Goal: Transaction & Acquisition: Purchase product/service

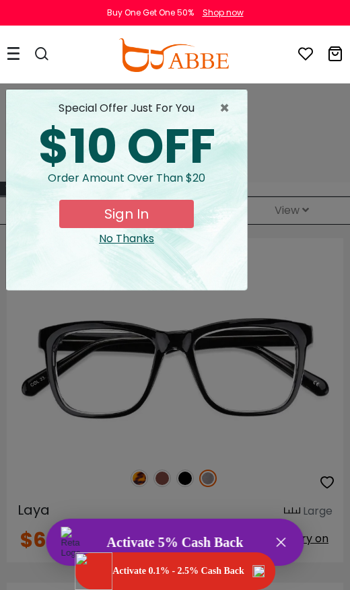
click at [227, 106] on span "×" at bounding box center [227, 108] width 17 height 16
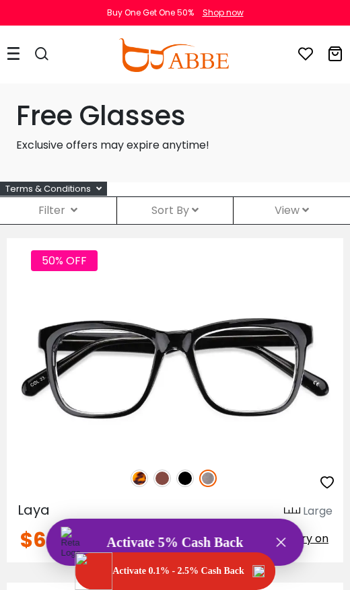
click at [214, 528] on button "Activate 5% Cash Back Close" at bounding box center [174, 541] width 257 height 47
click at [194, 568] on div "Activate 0.1% - 2.5% Cash Back" at bounding box center [178, 570] width 132 height 11
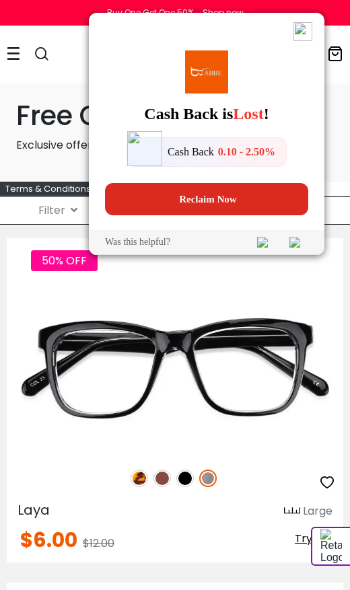
click at [231, 206] on span "Reclaim Now" at bounding box center [206, 199] width 192 height 32
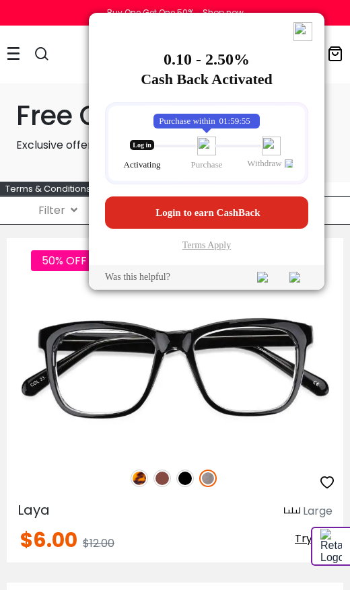
click at [253, 215] on span "Login to earn CashBack" at bounding box center [210, 212] width 192 height 32
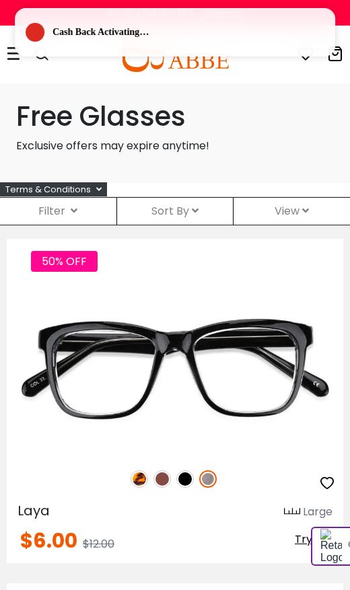
click at [196, 207] on icon at bounding box center [195, 210] width 7 height 11
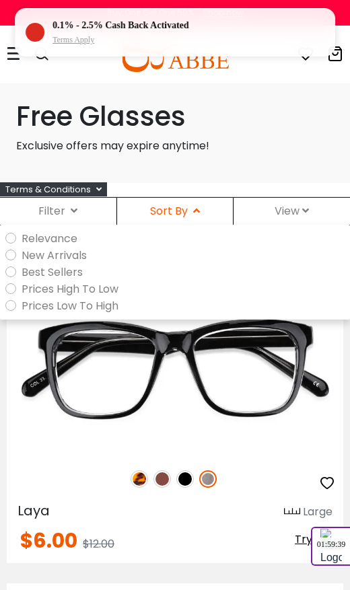
click at [112, 294] on label "Prices High To Low" at bounding box center [70, 288] width 97 height 17
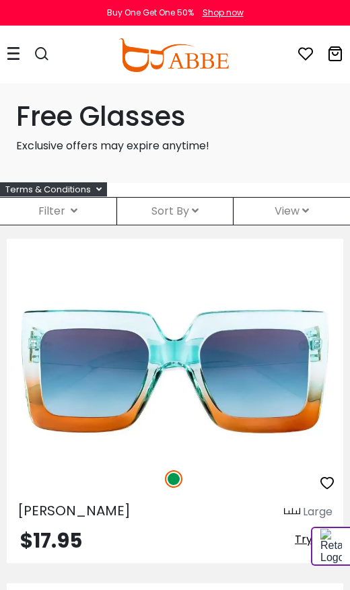
click at [300, 209] on span "View" at bounding box center [291, 210] width 34 height 15
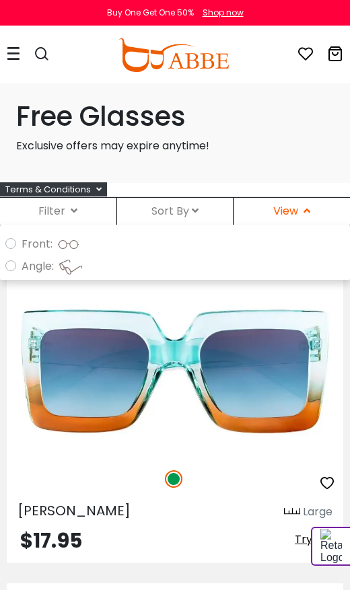
click at [290, 205] on span "View" at bounding box center [291, 210] width 37 height 15
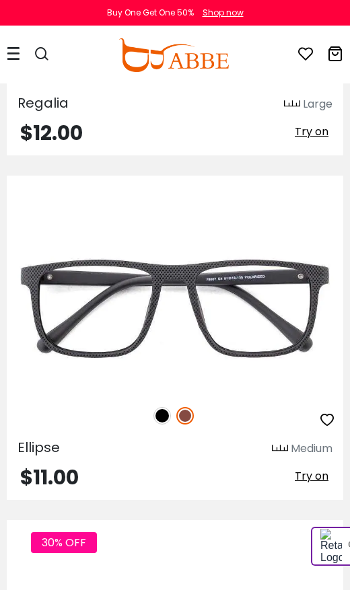
scroll to position [5160, 0]
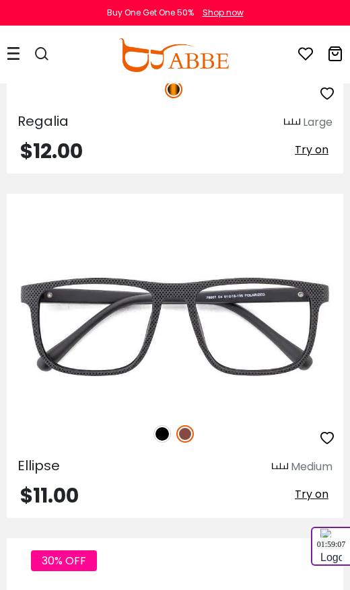
click at [167, 432] on img at bounding box center [161, 433] width 17 height 17
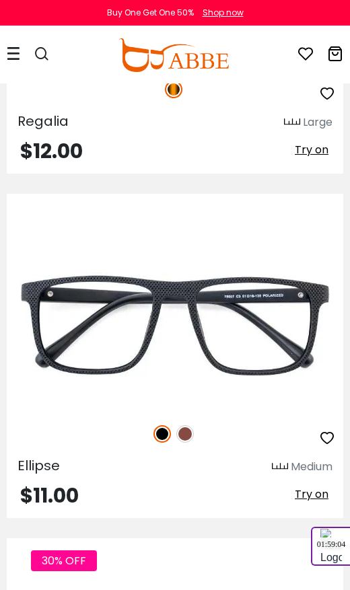
click at [191, 429] on img at bounding box center [184, 433] width 17 height 17
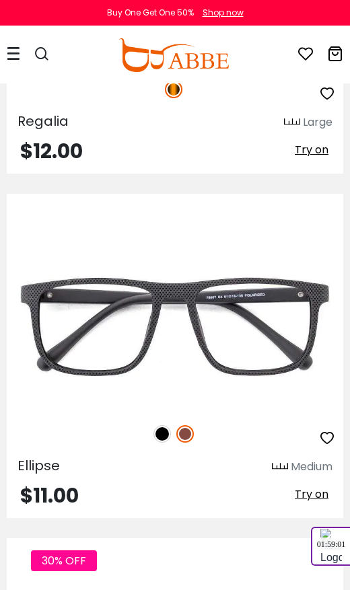
click at [165, 434] on img at bounding box center [161, 433] width 17 height 17
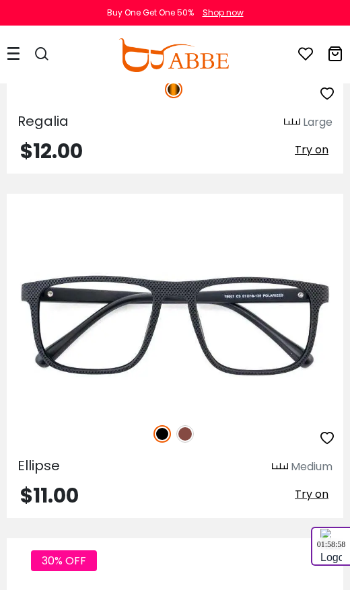
click at [190, 437] on img at bounding box center [184, 433] width 17 height 17
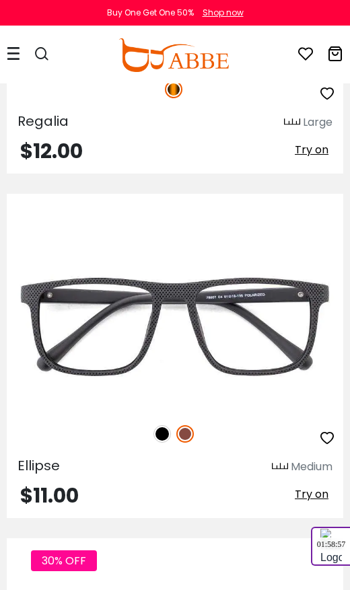
click at [167, 434] on img at bounding box center [161, 433] width 17 height 17
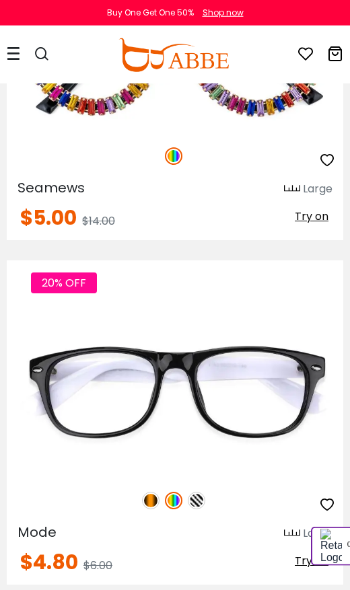
scroll to position [18215, 0]
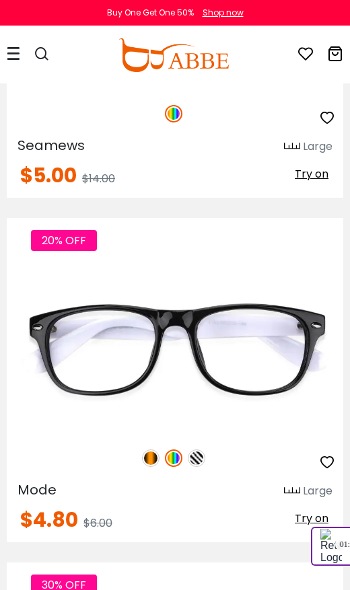
click at [196, 457] on img at bounding box center [196, 457] width 17 height 17
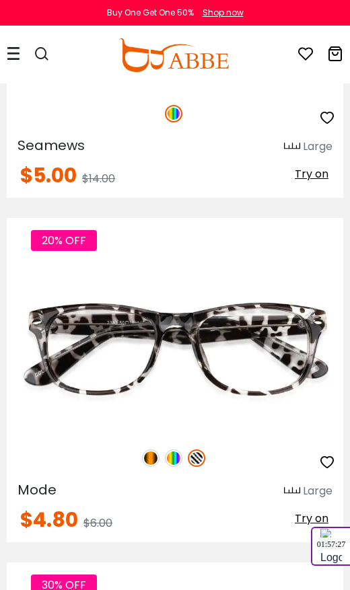
click at [156, 456] on img at bounding box center [150, 457] width 17 height 17
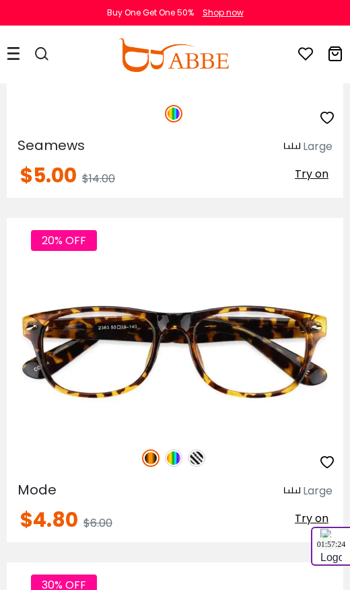
click at [177, 455] on img at bounding box center [173, 457] width 17 height 17
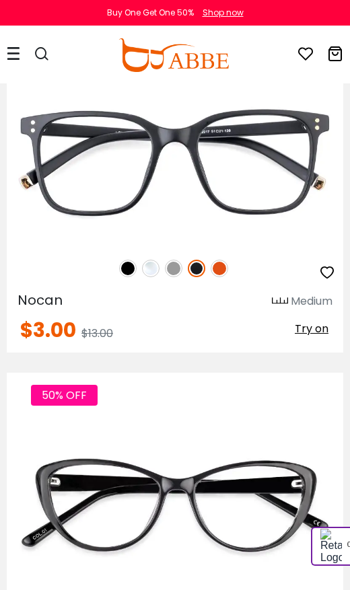
scroll to position [18967, 0]
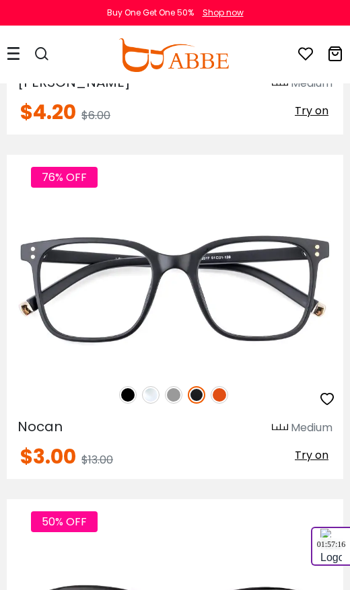
click at [124, 390] on img at bounding box center [127, 394] width 17 height 17
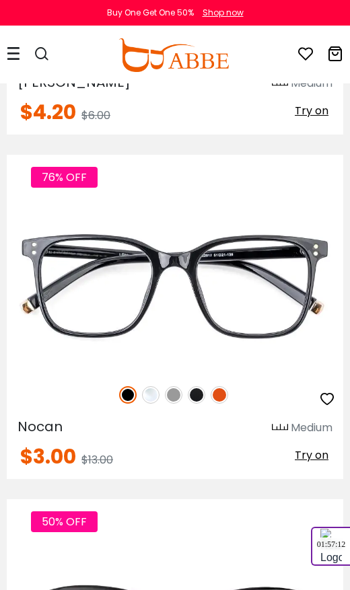
click at [202, 386] on div "76% OFF" at bounding box center [175, 394] width 336 height 28
click at [196, 392] on img at bounding box center [196, 394] width 17 height 17
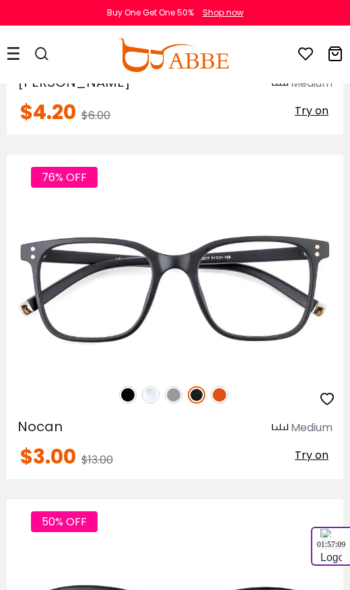
click at [128, 393] on img at bounding box center [127, 394] width 17 height 17
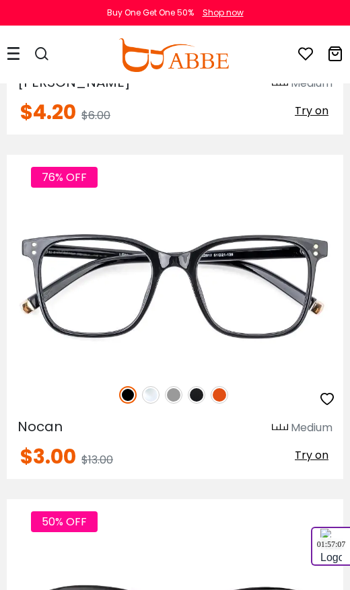
click at [197, 391] on img at bounding box center [196, 394] width 17 height 17
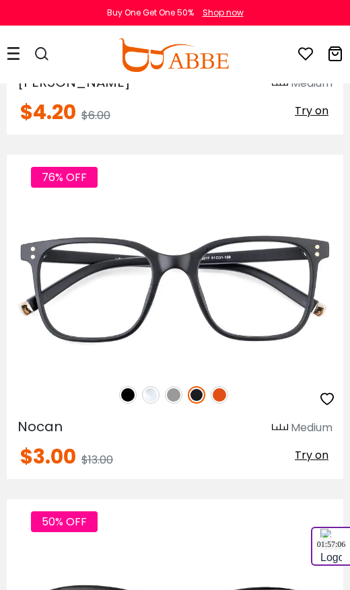
click at [177, 392] on img at bounding box center [173, 394] width 17 height 17
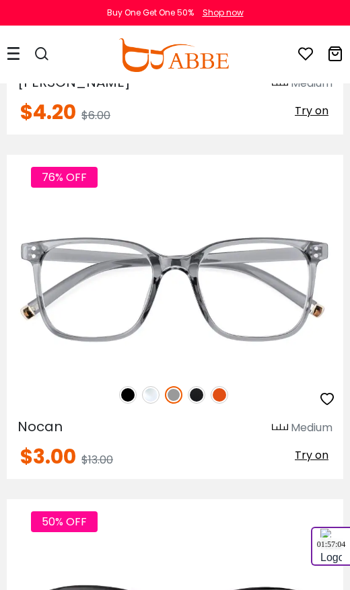
click at [153, 391] on img at bounding box center [150, 394] width 17 height 17
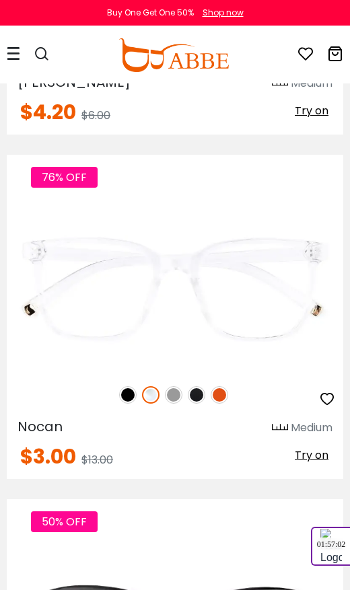
click at [227, 391] on img at bounding box center [218, 394] width 17 height 17
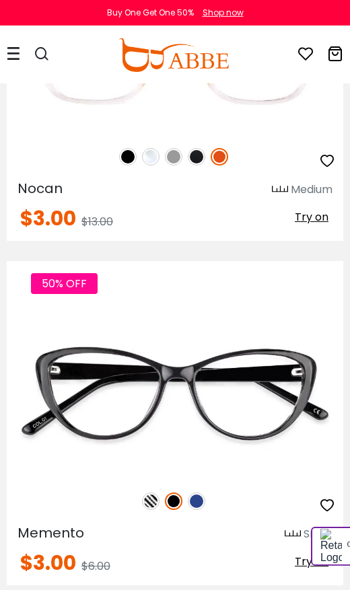
scroll to position [19211, 0]
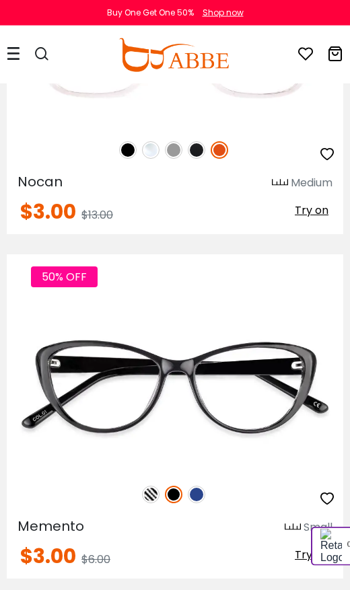
click at [201, 487] on img at bounding box center [196, 493] width 17 height 17
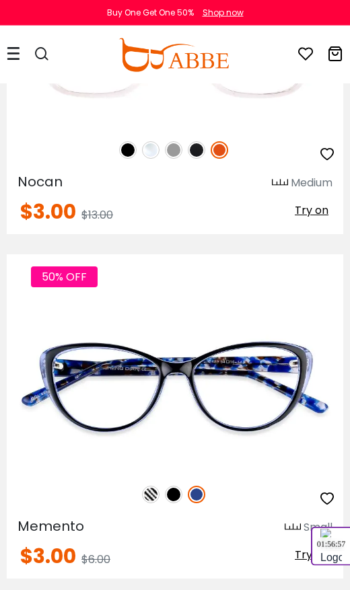
click at [157, 489] on img at bounding box center [150, 493] width 17 height 17
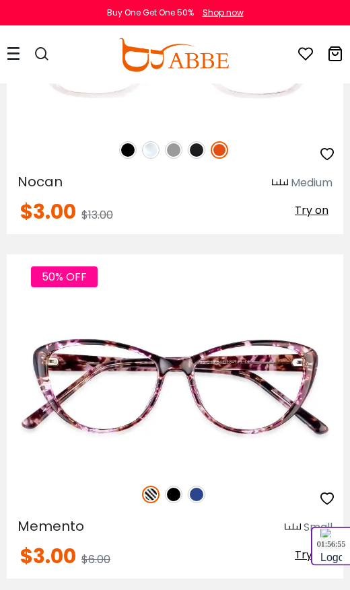
click at [179, 489] on img at bounding box center [173, 493] width 17 height 17
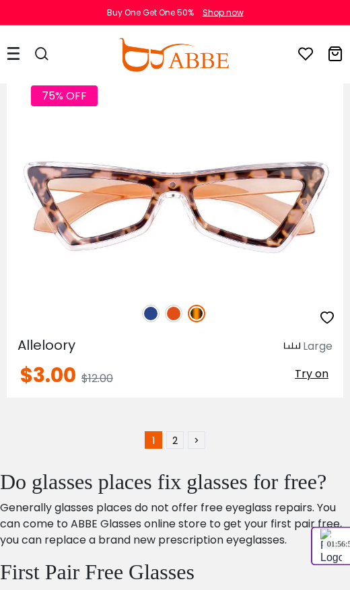
scroll to position [20434, 0]
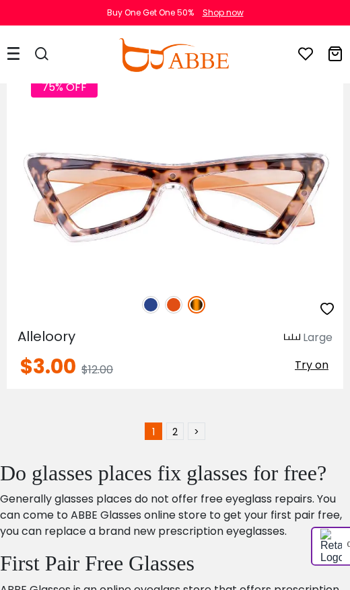
click at [180, 422] on link "2" at bounding box center [174, 430] width 17 height 17
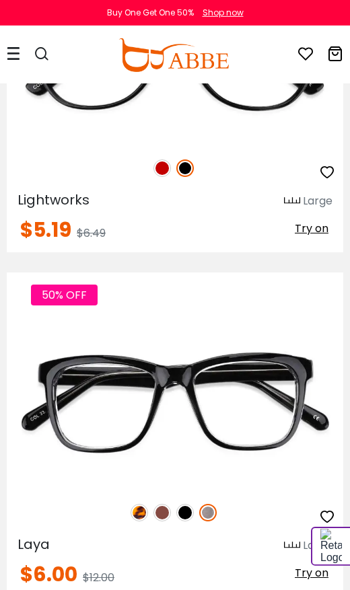
scroll to position [2004, 0]
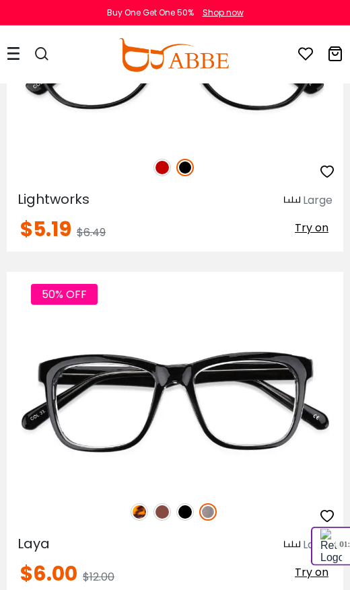
click at [183, 507] on img at bounding box center [184, 511] width 17 height 17
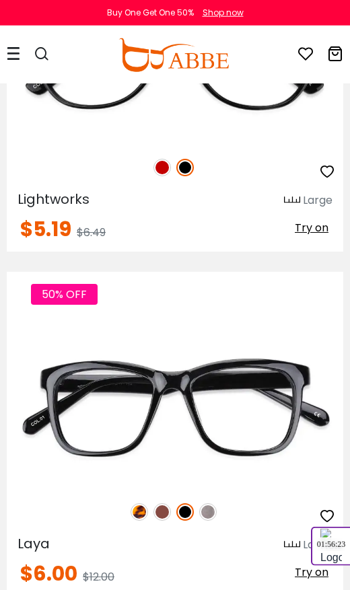
click at [178, 510] on img at bounding box center [184, 511] width 17 height 17
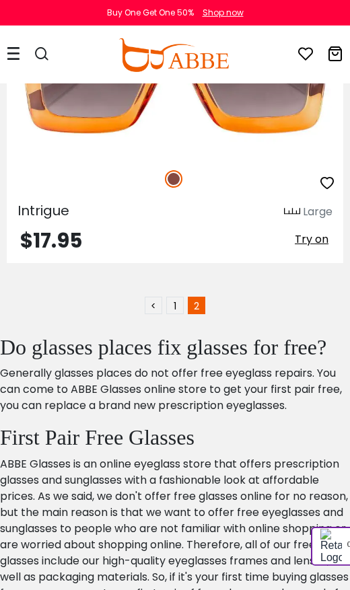
scroll to position [18167, 0]
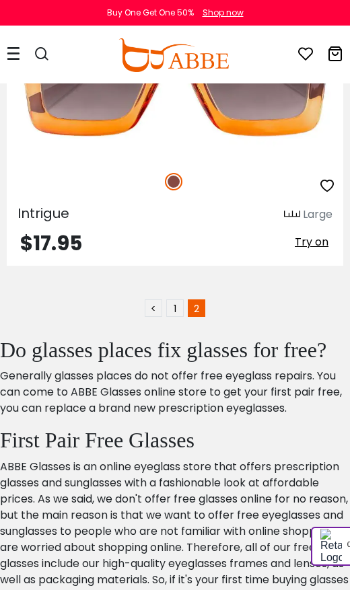
click at [179, 309] on link "1" at bounding box center [174, 307] width 17 height 17
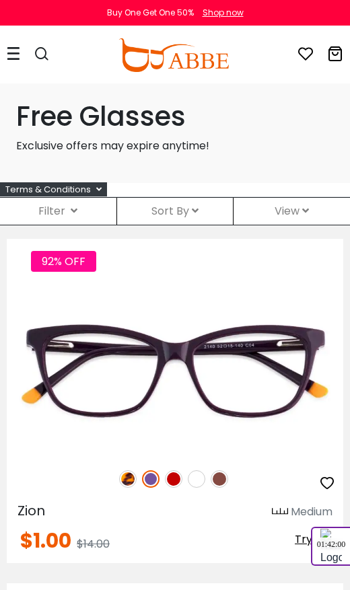
click at [177, 476] on img at bounding box center [173, 478] width 17 height 17
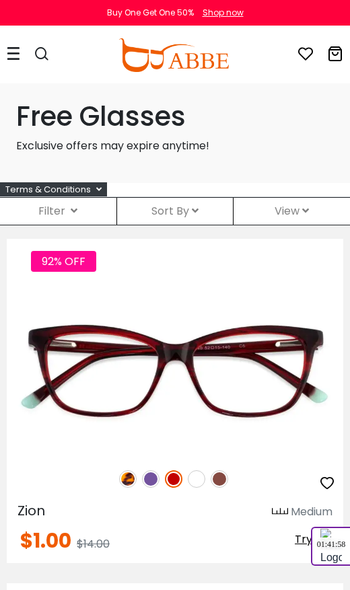
click at [155, 479] on img at bounding box center [150, 478] width 17 height 17
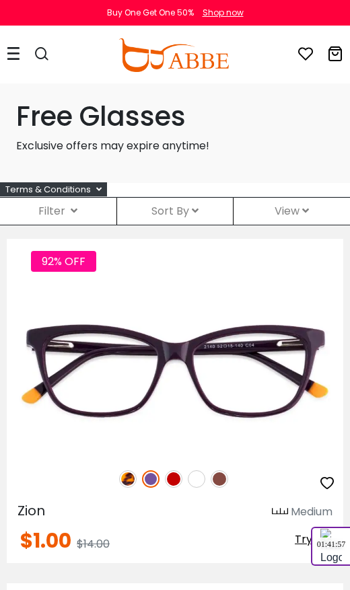
click at [130, 479] on img at bounding box center [127, 478] width 17 height 17
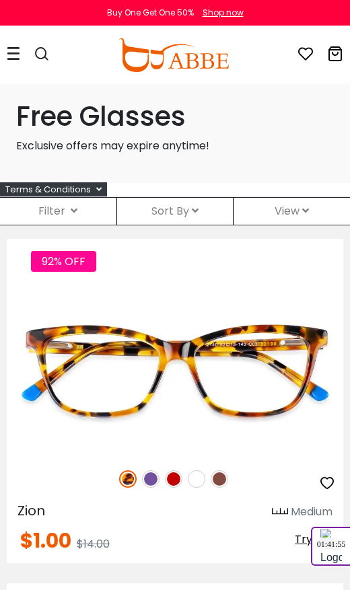
click at [201, 481] on img at bounding box center [196, 478] width 17 height 17
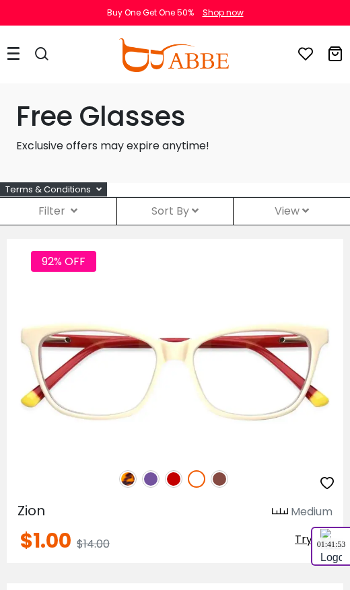
click at [225, 477] on img at bounding box center [218, 478] width 17 height 17
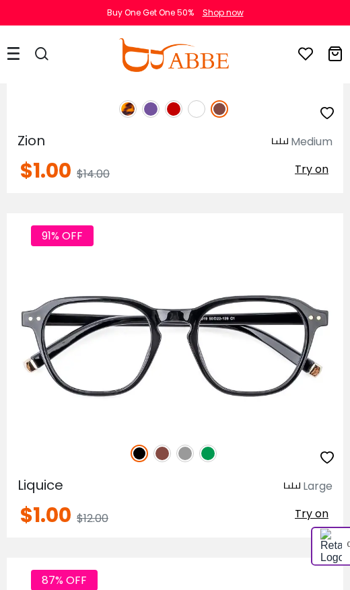
scroll to position [342, 0]
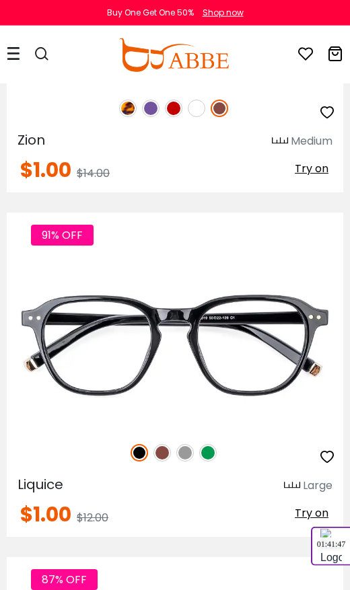
click at [215, 449] on img at bounding box center [207, 452] width 17 height 17
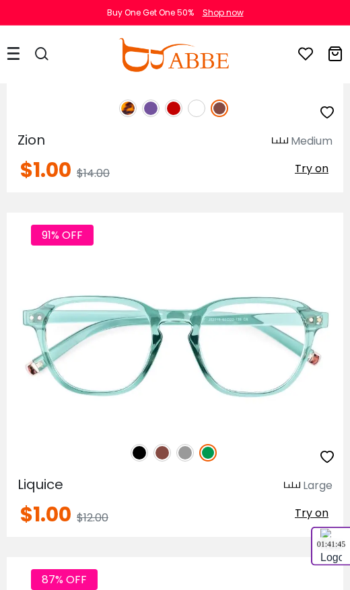
click at [190, 444] on img at bounding box center [184, 452] width 17 height 17
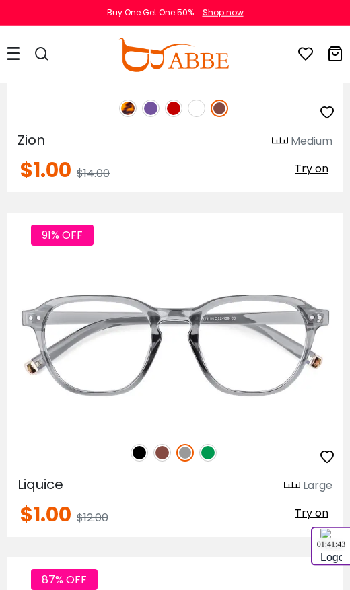
click at [167, 451] on img at bounding box center [161, 452] width 17 height 17
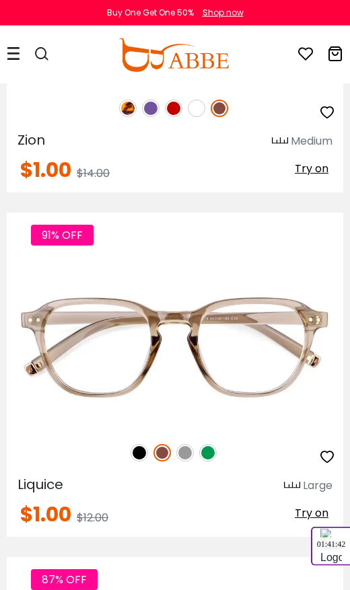
click at [147, 452] on img at bounding box center [138, 452] width 17 height 17
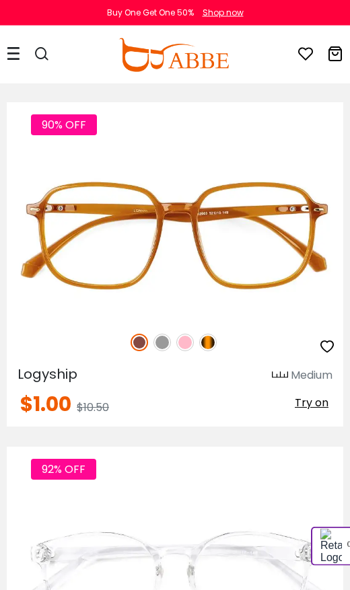
scroll to position [1141, 0]
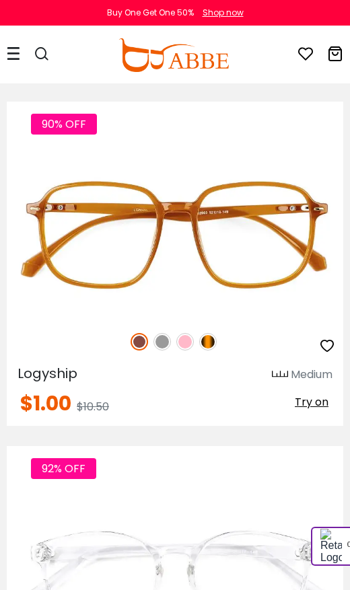
click at [167, 334] on img at bounding box center [161, 341] width 17 height 17
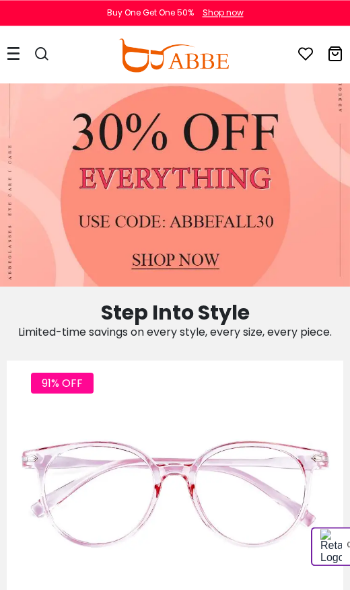
scroll to position [1958, 0]
click at [225, 589] on img at bounding box center [218, 600] width 17 height 17
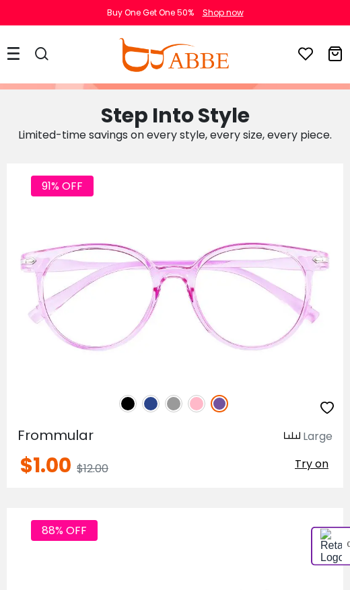
scroll to position [2157, 0]
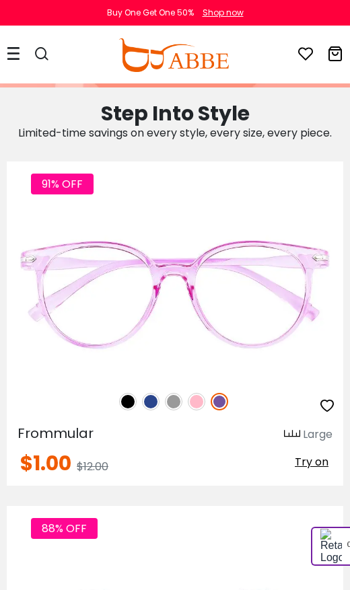
click at [204, 400] on img at bounding box center [196, 401] width 17 height 17
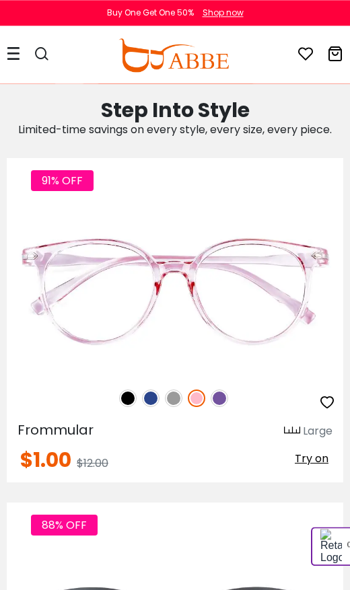
scroll to position [2160, 0]
click at [180, 397] on img at bounding box center [173, 397] width 17 height 17
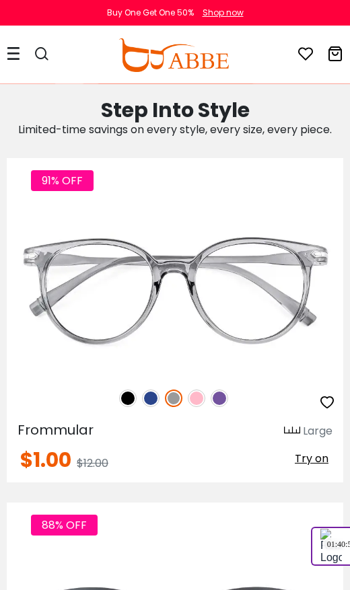
click at [157, 392] on img at bounding box center [150, 397] width 17 height 17
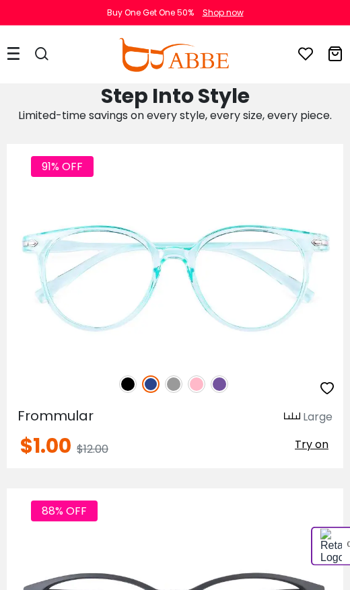
scroll to position [2177, 0]
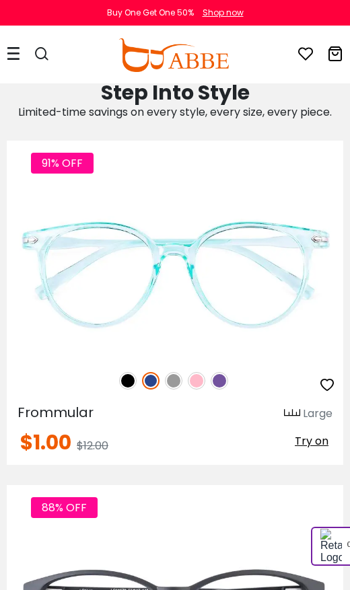
click at [122, 372] on img at bounding box center [127, 380] width 17 height 17
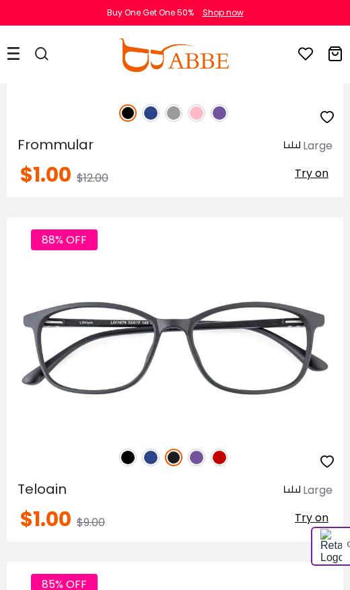
scroll to position [2446, 0]
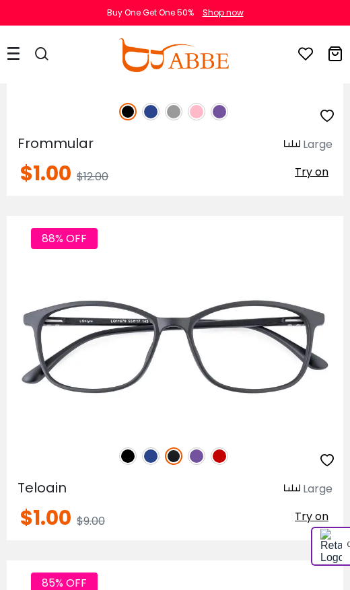
click at [227, 451] on img at bounding box center [218, 455] width 17 height 17
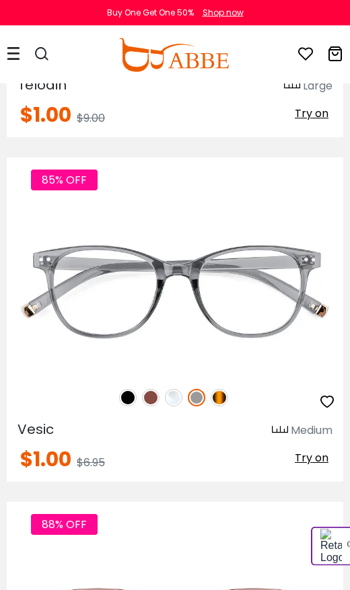
scroll to position [2849, 0]
click at [129, 395] on img at bounding box center [127, 397] width 17 height 17
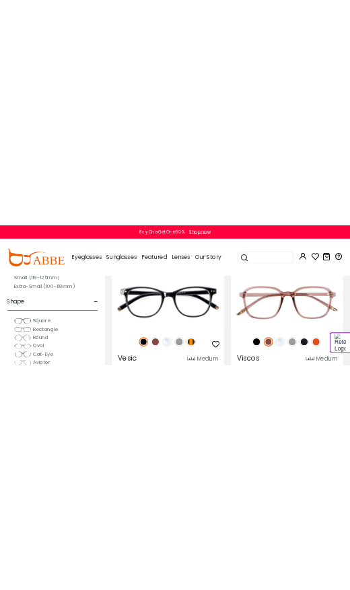
scroll to position [2850, 0]
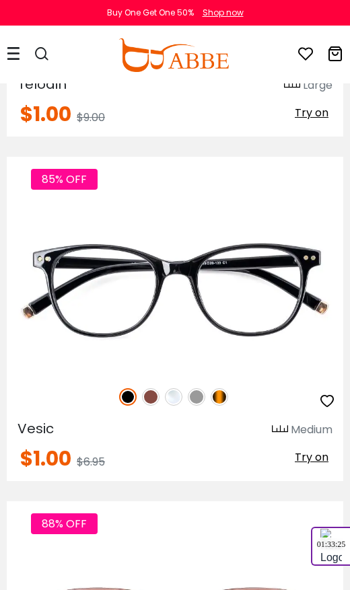
click at [155, 389] on img at bounding box center [150, 396] width 17 height 17
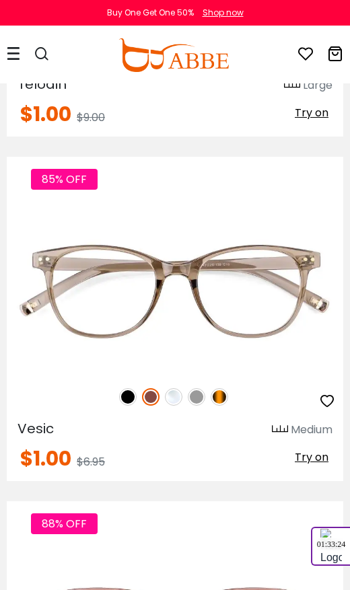
click at [179, 394] on img at bounding box center [173, 396] width 17 height 17
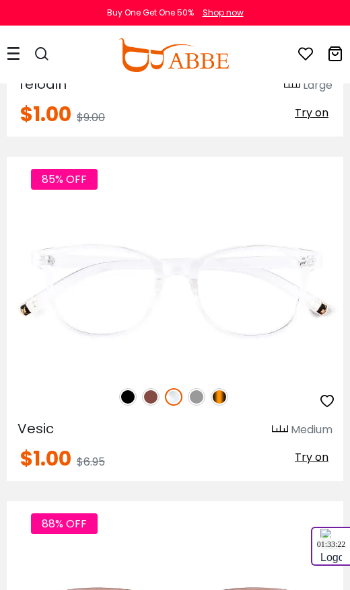
click at [202, 389] on img at bounding box center [196, 396] width 17 height 17
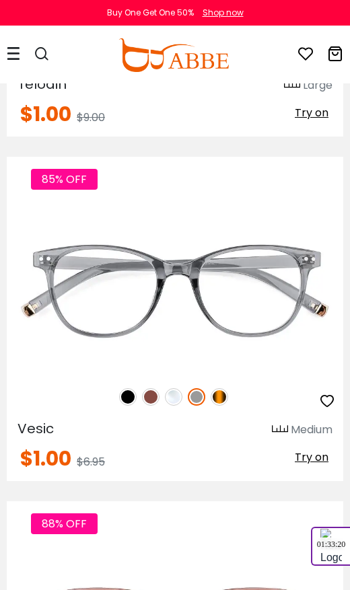
click at [226, 393] on img at bounding box center [218, 396] width 17 height 17
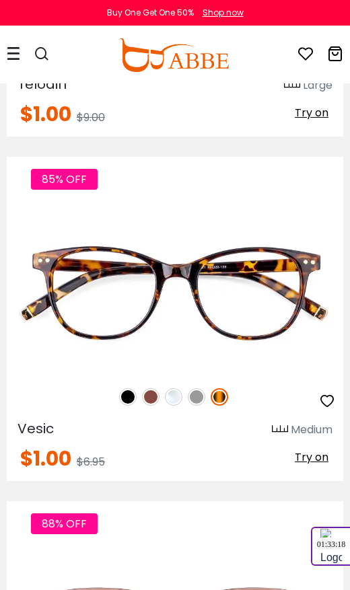
click at [122, 404] on div "85% OFF" at bounding box center [175, 397] width 336 height 28
click at [129, 400] on img at bounding box center [127, 396] width 17 height 17
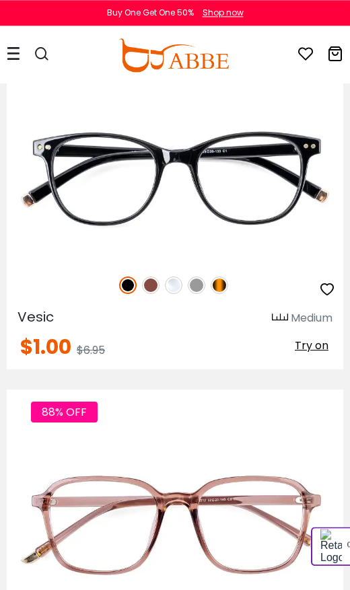
scroll to position [2961, 0]
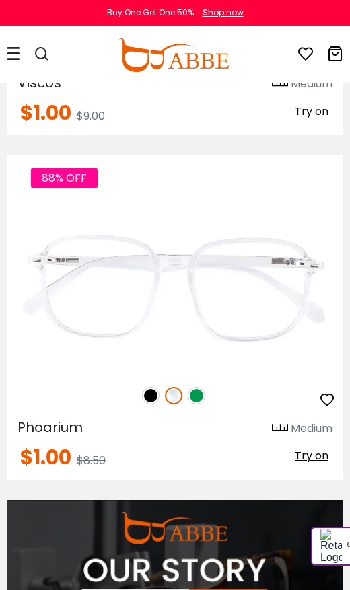
scroll to position [3541, 0]
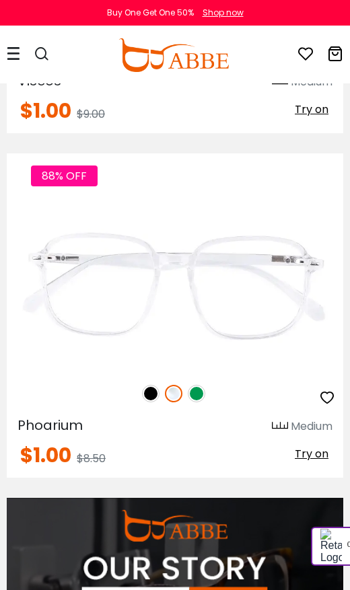
click at [151, 392] on img at bounding box center [150, 393] width 17 height 17
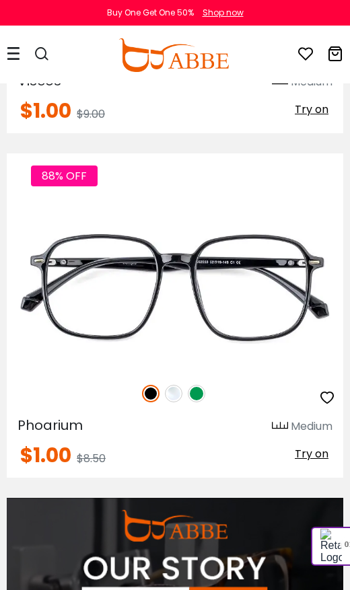
click at [179, 391] on img at bounding box center [173, 393] width 17 height 17
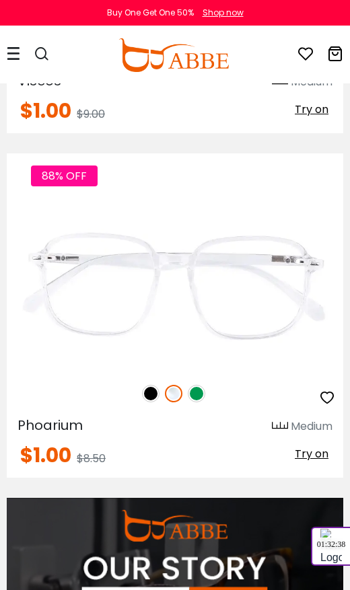
click at [200, 389] on img at bounding box center [196, 393] width 17 height 17
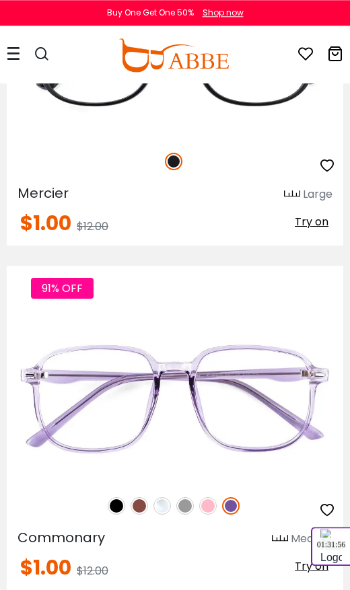
scroll to position [4400, 0]
click at [119, 509] on img at bounding box center [116, 505] width 17 height 17
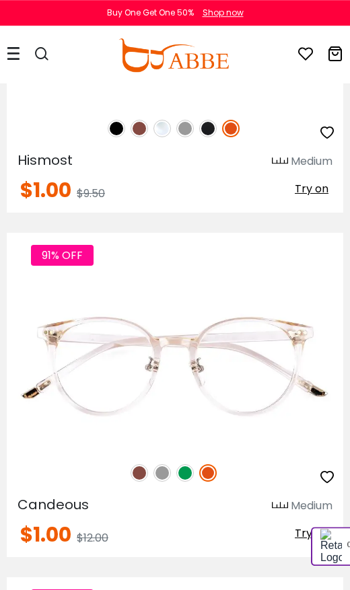
scroll to position [5465, 0]
click at [165, 475] on img at bounding box center [161, 472] width 17 height 17
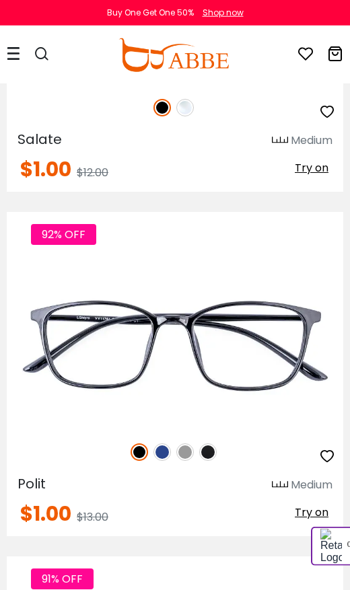
scroll to position [6864, 0]
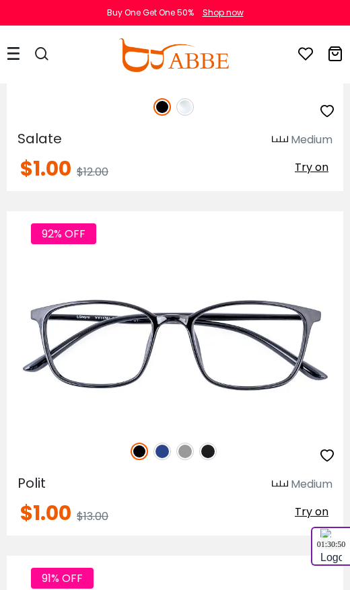
click at [164, 449] on img at bounding box center [161, 450] width 17 height 17
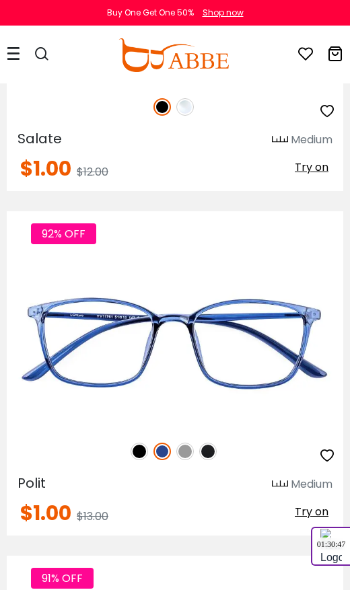
click at [194, 445] on div "92% OFF" at bounding box center [175, 451] width 336 height 28
click at [192, 451] on img at bounding box center [184, 450] width 17 height 17
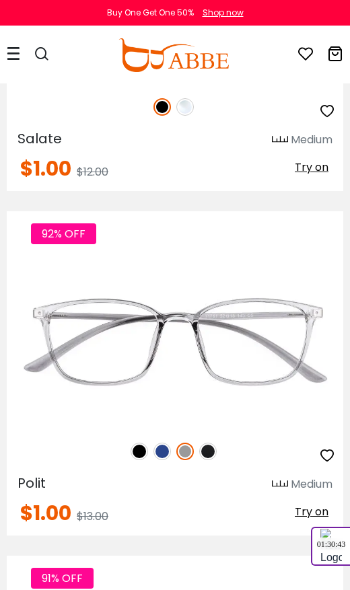
click at [214, 446] on img at bounding box center [207, 450] width 17 height 17
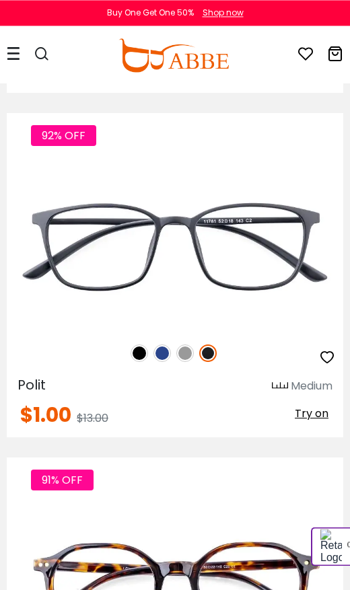
scroll to position [6962, 0]
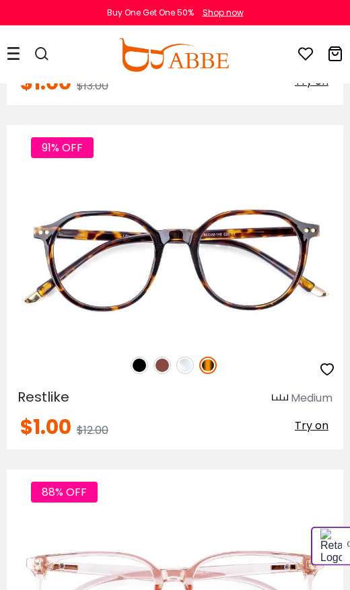
click at [142, 367] on img at bounding box center [138, 364] width 17 height 17
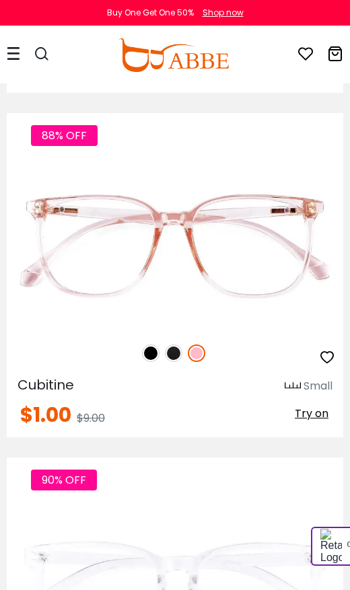
scroll to position [7649, 0]
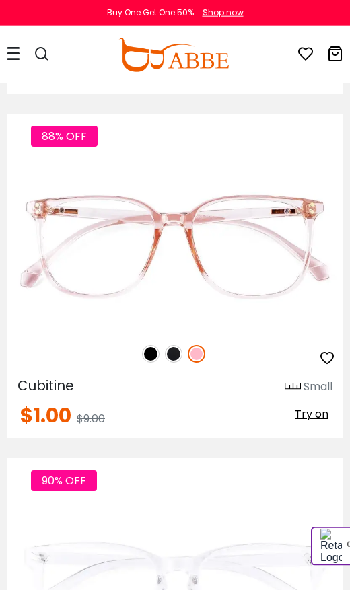
click at [175, 355] on img at bounding box center [173, 353] width 17 height 17
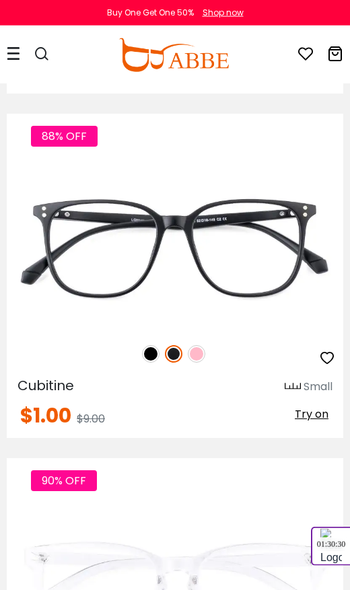
click at [153, 351] on img at bounding box center [150, 353] width 17 height 17
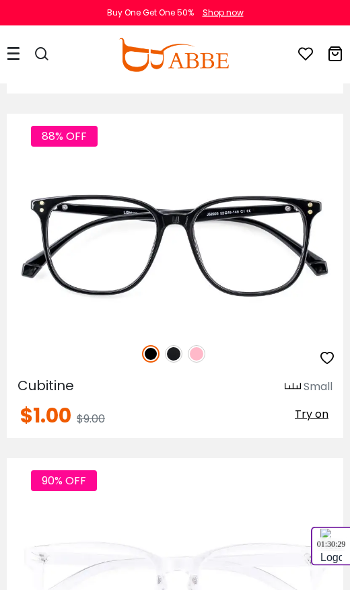
click at [180, 349] on img at bounding box center [173, 353] width 17 height 17
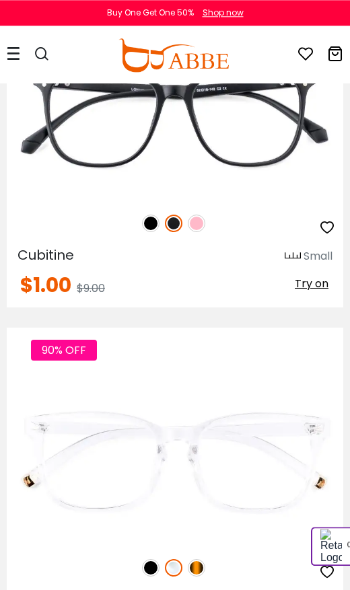
click at [153, 563] on img at bounding box center [150, 567] width 17 height 17
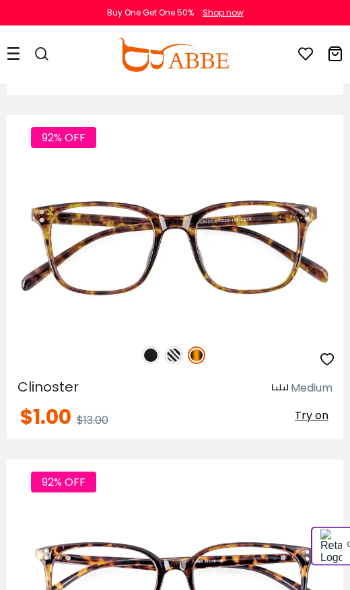
scroll to position [10402, 0]
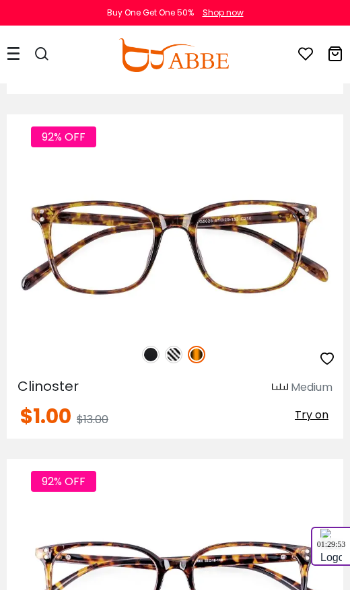
click at [150, 355] on img at bounding box center [150, 354] width 17 height 17
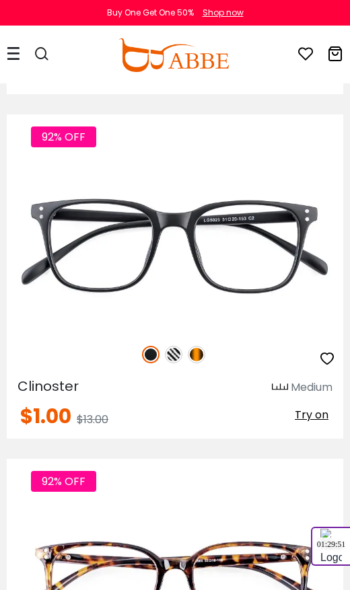
click at [181, 352] on img at bounding box center [173, 354] width 17 height 17
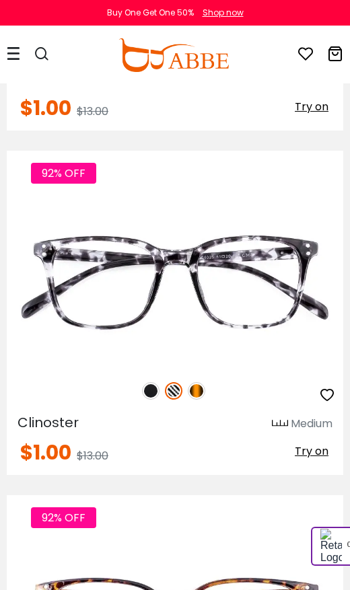
scroll to position [10367, 0]
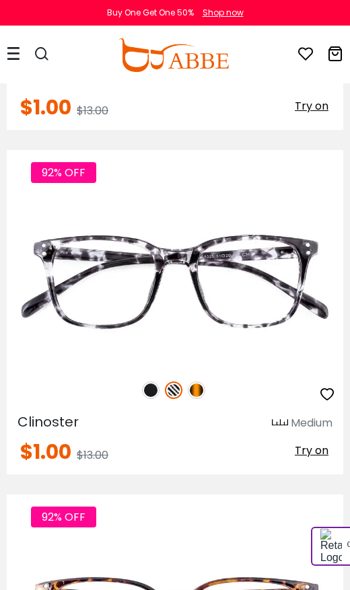
click at [156, 385] on img at bounding box center [150, 389] width 17 height 17
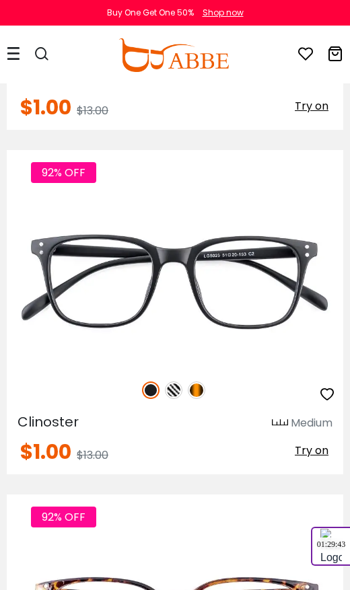
click at [179, 385] on img at bounding box center [173, 389] width 17 height 17
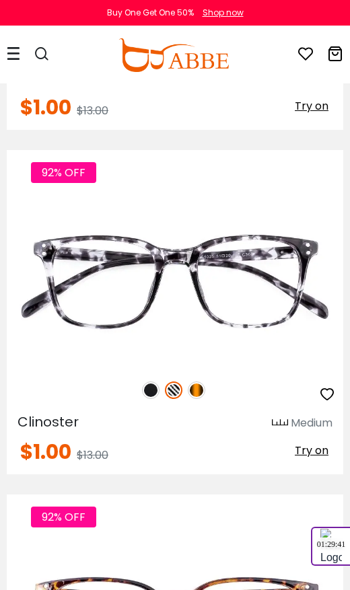
click at [203, 386] on img at bounding box center [196, 389] width 17 height 17
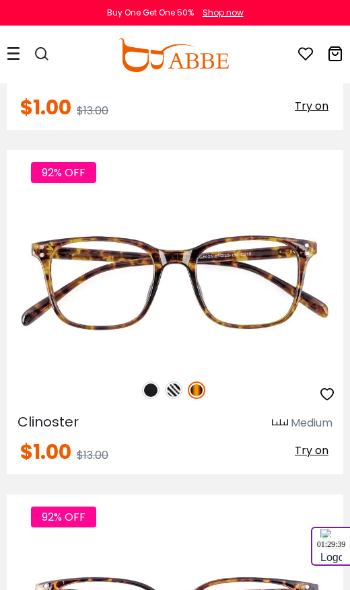
click at [157, 383] on img at bounding box center [150, 389] width 17 height 17
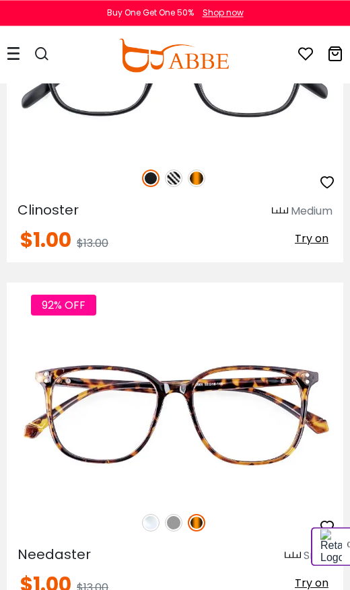
scroll to position [10578, 0]
click at [0, 0] on img at bounding box center [0, 0] width 0 height 0
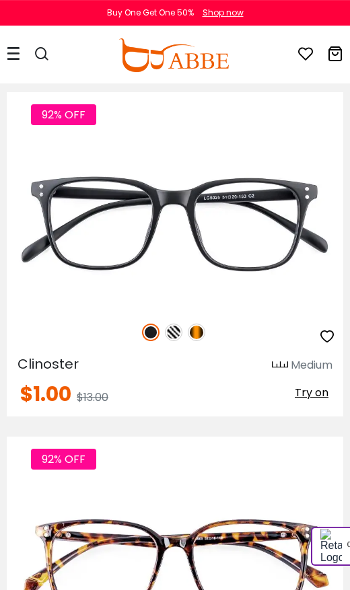
scroll to position [10425, 0]
click at [171, 330] on img at bounding box center [173, 331] width 17 height 17
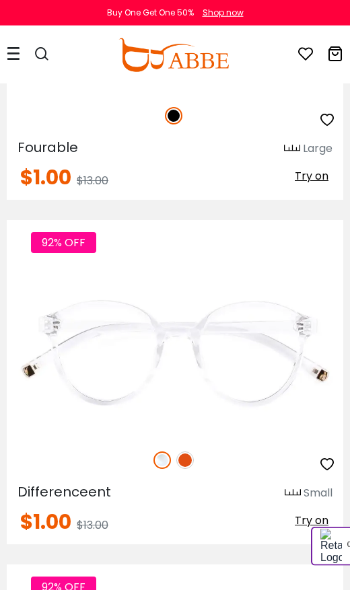
scroll to position [11348, 0]
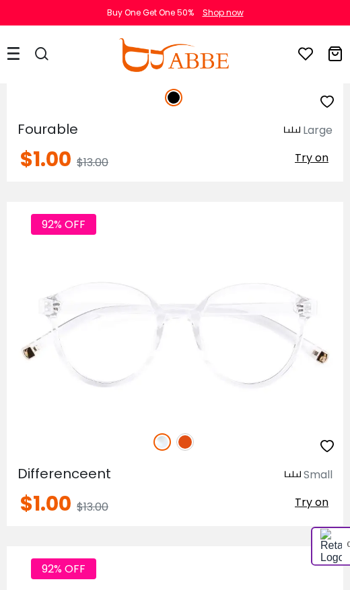
click at [190, 445] on img at bounding box center [184, 441] width 17 height 17
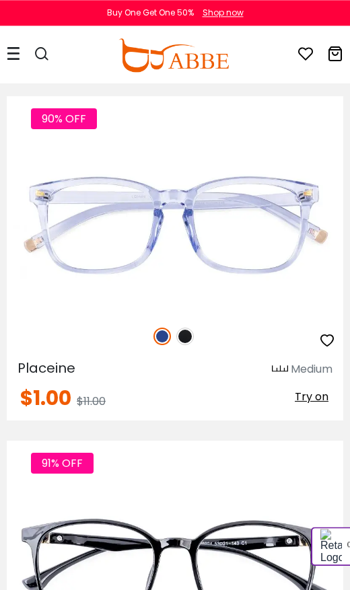
scroll to position [13889, 0]
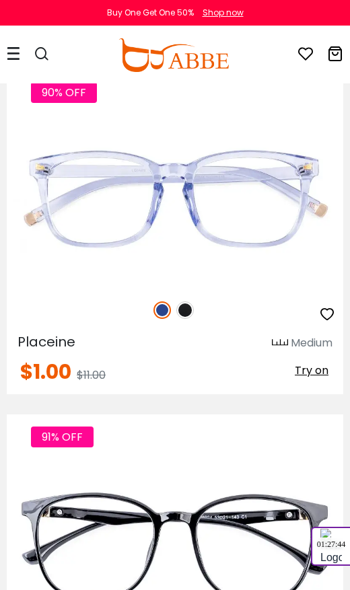
click at [185, 309] on img at bounding box center [184, 309] width 17 height 17
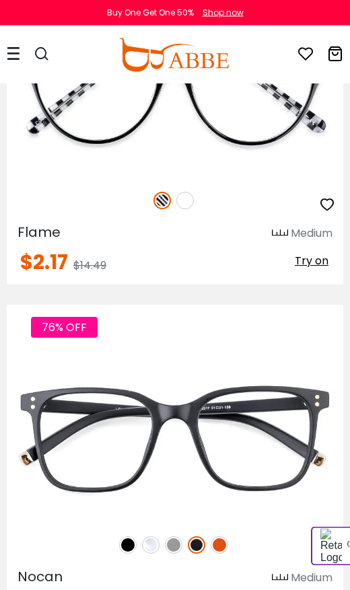
scroll to position [17441, 0]
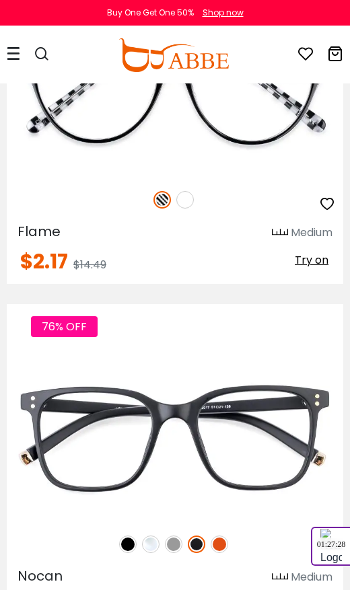
click at [126, 546] on img at bounding box center [127, 543] width 17 height 17
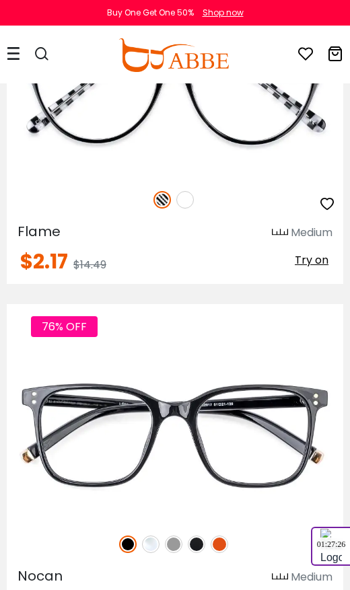
click at [198, 552] on img at bounding box center [196, 543] width 17 height 17
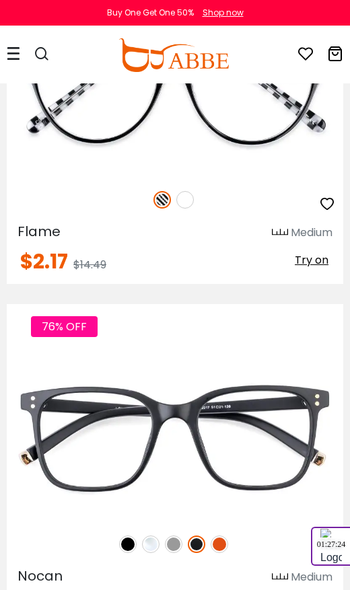
click at [173, 539] on img at bounding box center [173, 543] width 17 height 17
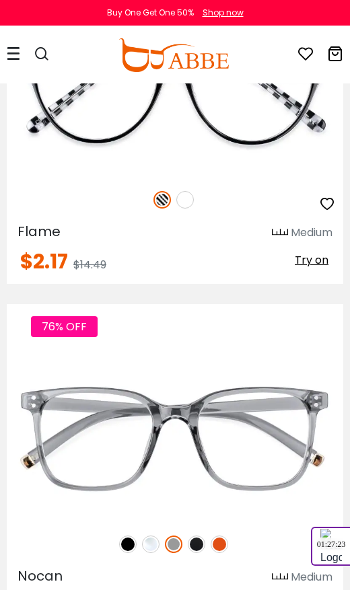
click at [150, 545] on img at bounding box center [150, 543] width 17 height 17
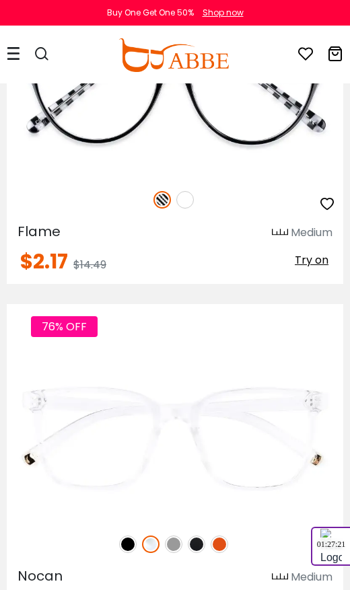
click at [175, 537] on img at bounding box center [173, 543] width 17 height 17
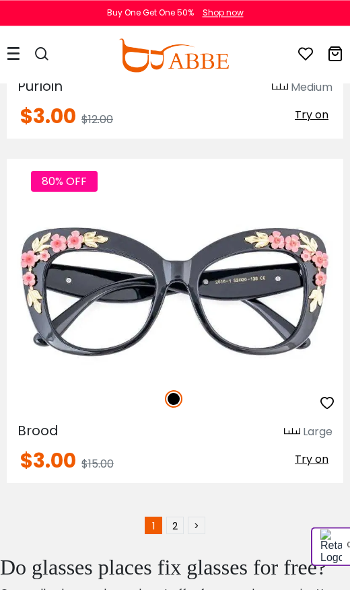
scroll to position [20338, 0]
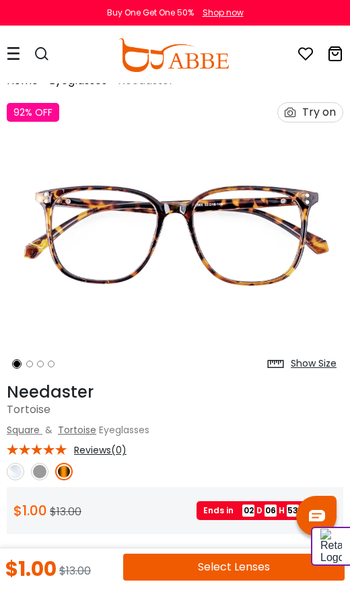
scroll to position [24, 0]
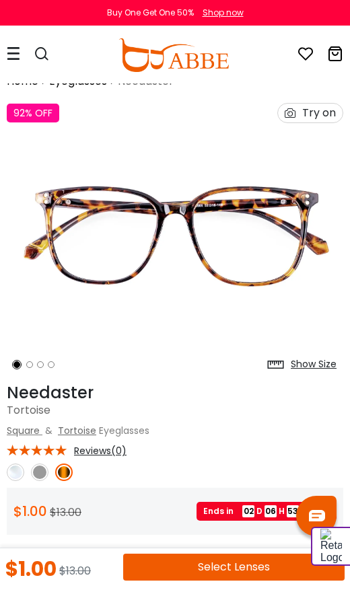
click at [302, 348] on img at bounding box center [175, 236] width 336 height 280
click at [319, 364] on div "Show Size" at bounding box center [313, 364] width 46 height 14
